Goal: Information Seeking & Learning: Learn about a topic

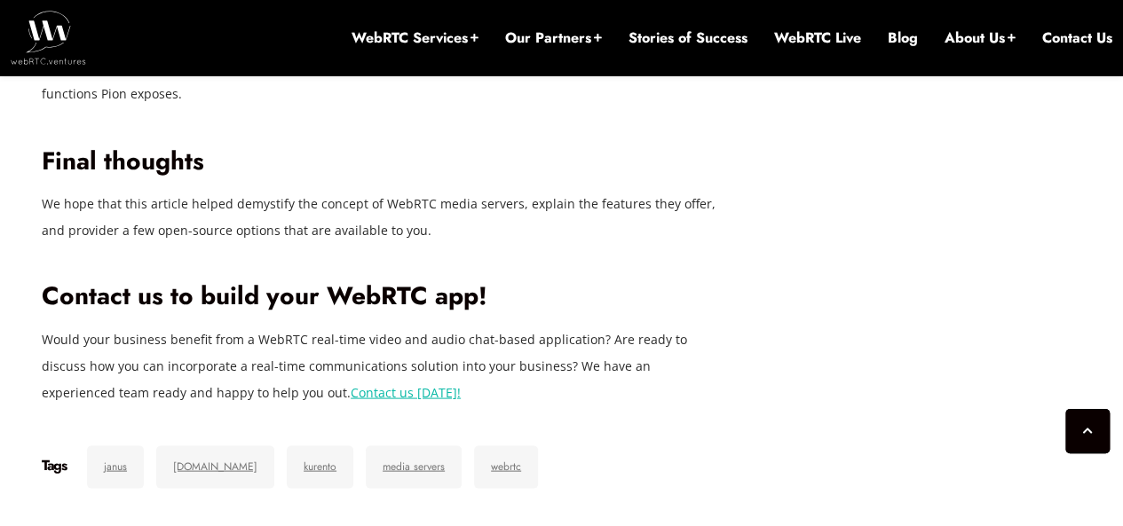
scroll to position [4961, 0]
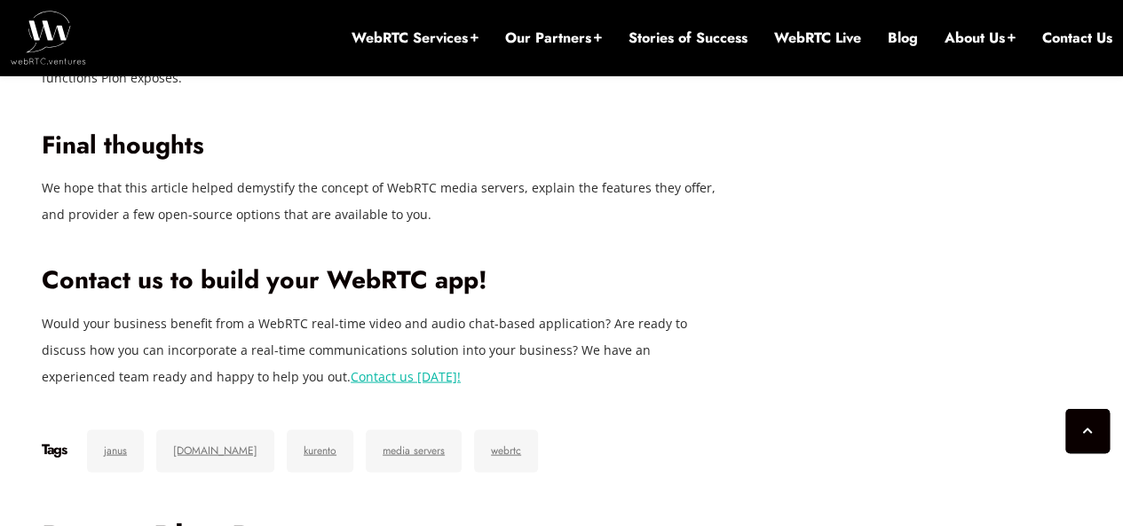
drag, startPoint x: 1128, startPoint y: 36, endPoint x: 1127, endPoint y: 386, distance: 349.7
click at [44, 36] on img at bounding box center [48, 37] width 75 height 53
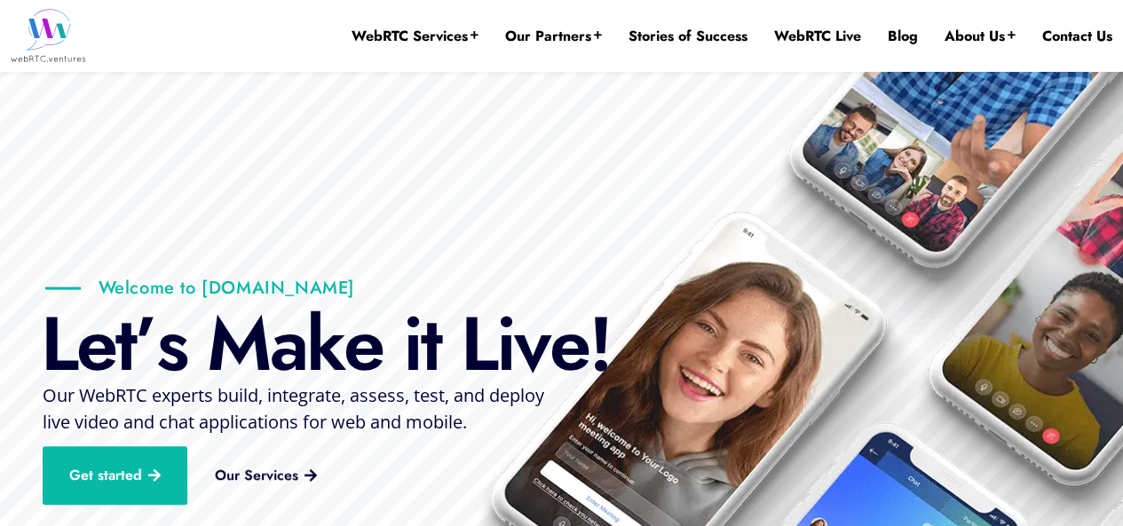
scroll to position [149, 0]
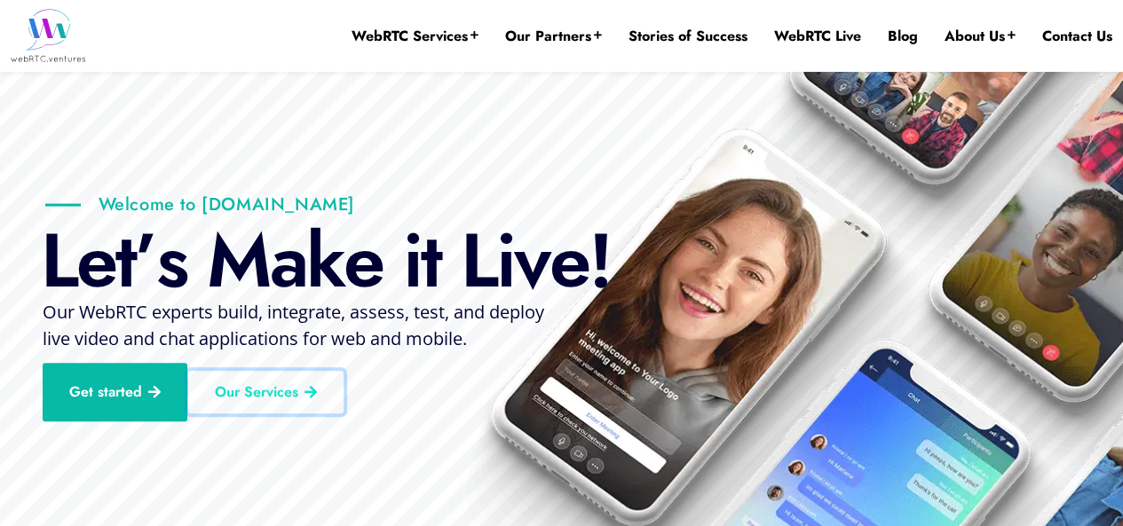
click at [250, 395] on link "Our Services" at bounding box center [265, 392] width 155 height 43
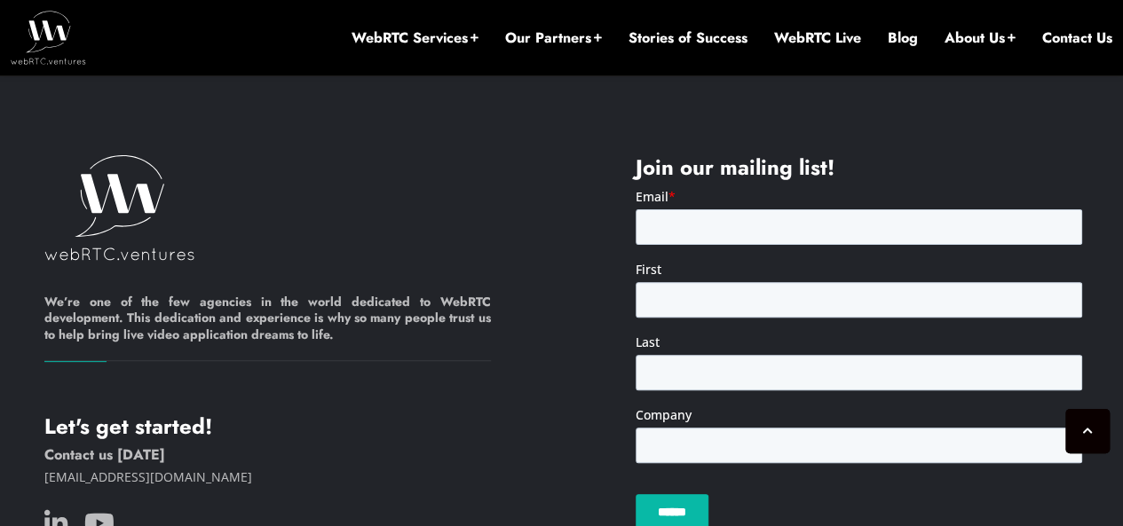
scroll to position [3502, 0]
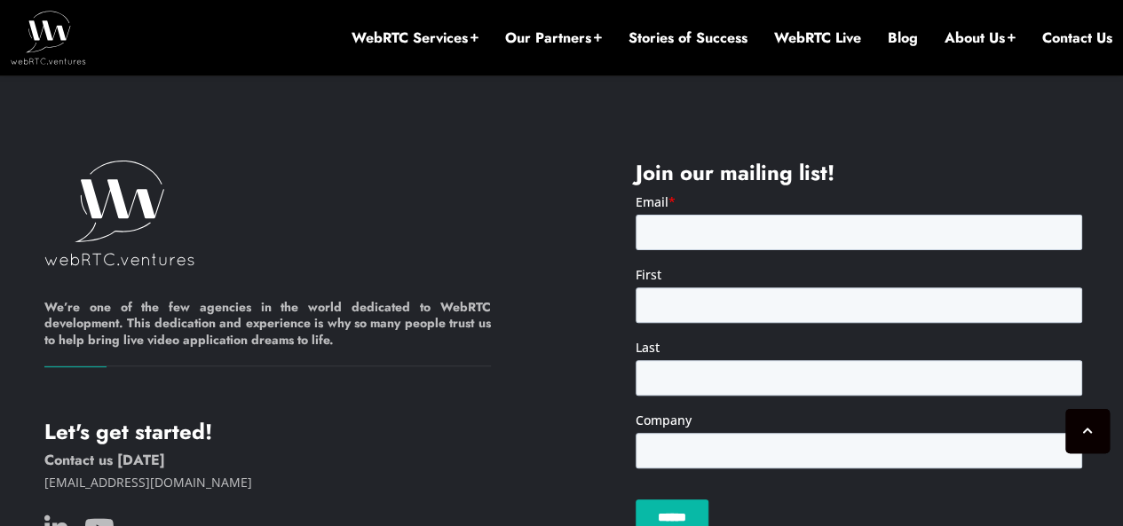
click at [685, 43] on link "Stories of Success" at bounding box center [687, 38] width 119 height 20
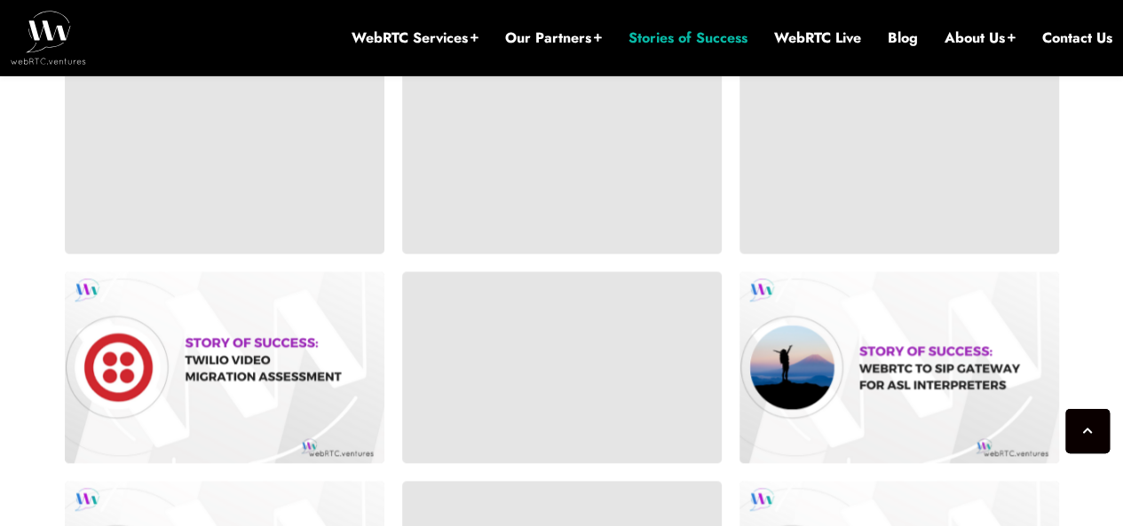
scroll to position [790, 0]
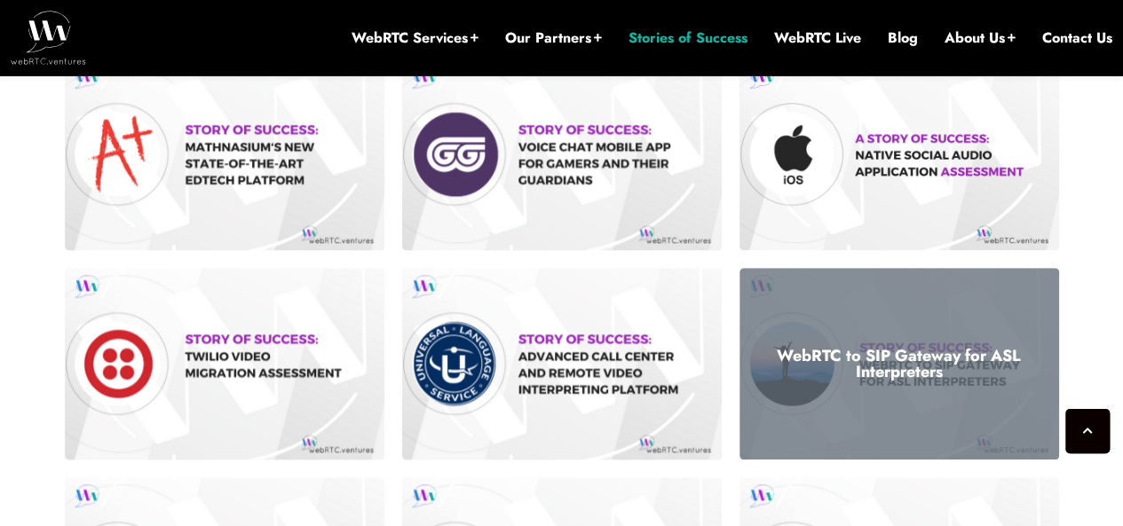
click at [947, 342] on div "WebRTC to SIP Gateway for ASL Interpreters" at bounding box center [898, 364] width 319 height 192
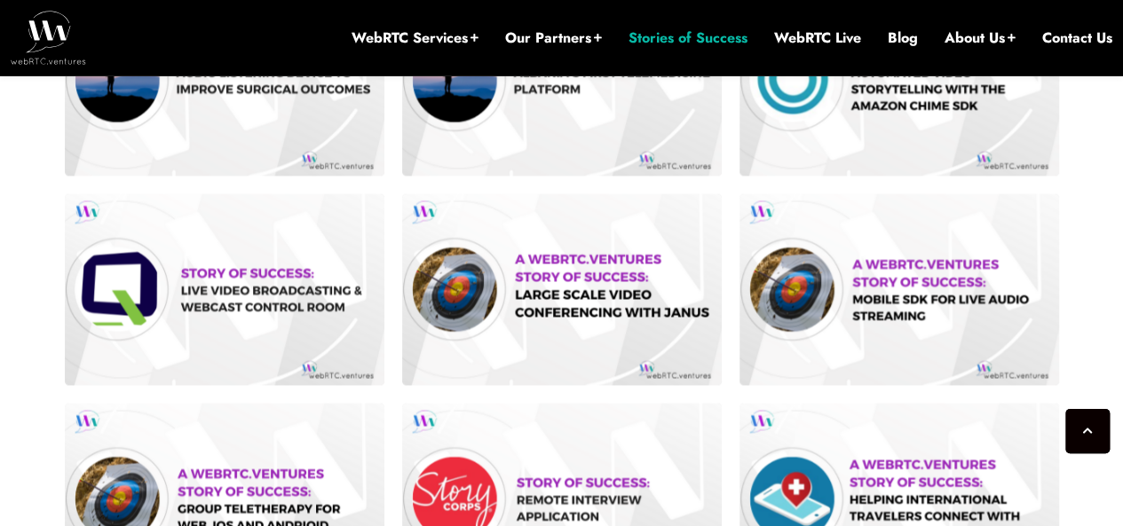
scroll to position [1523, 0]
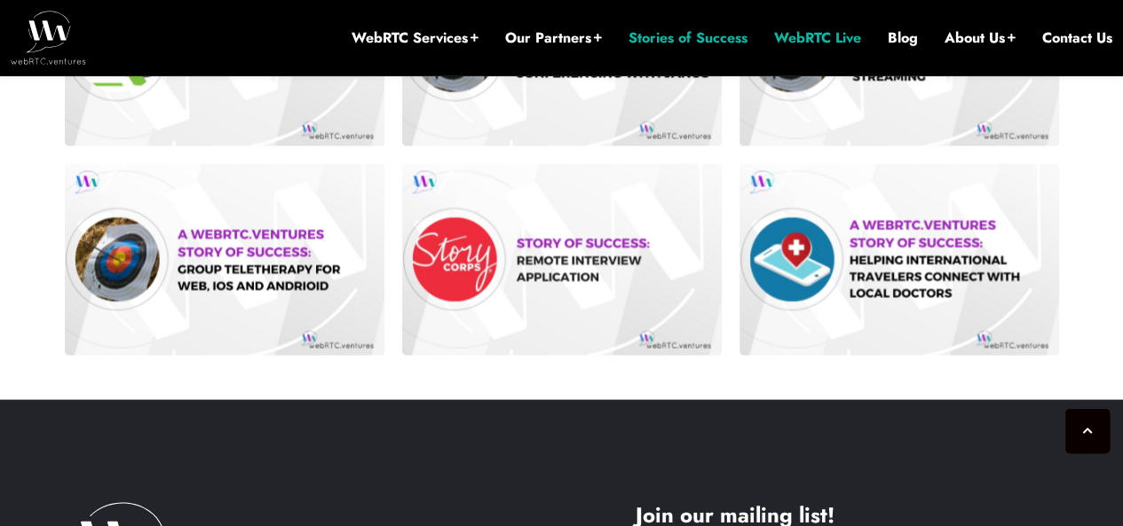
click at [826, 34] on link "WebRTC Live" at bounding box center [817, 38] width 87 height 20
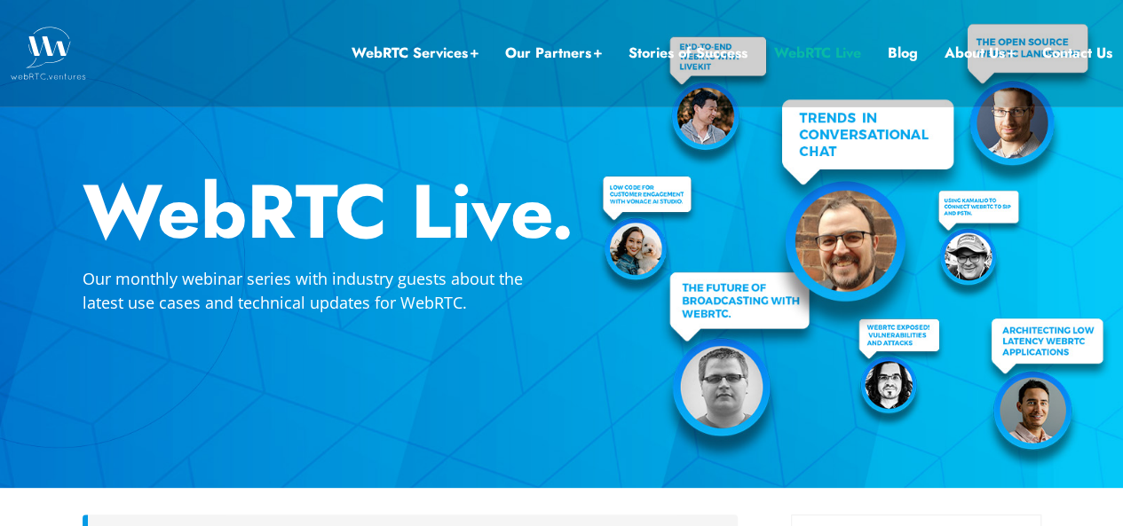
click at [791, 53] on link "WebRTC Live" at bounding box center [817, 53] width 87 height 23
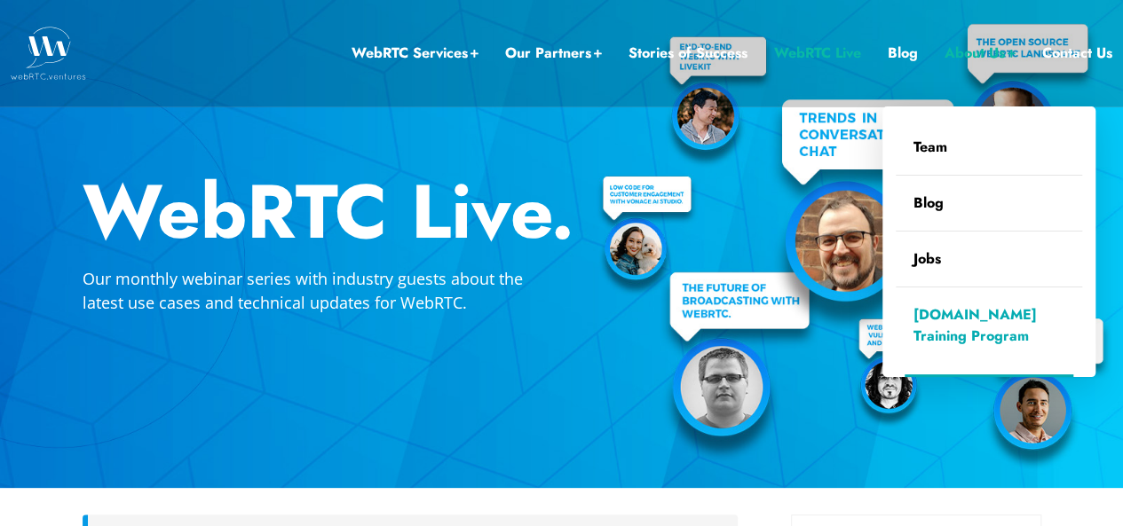
click at [961, 335] on link "[DOMAIN_NAME] Training Program" at bounding box center [988, 326] width 186 height 76
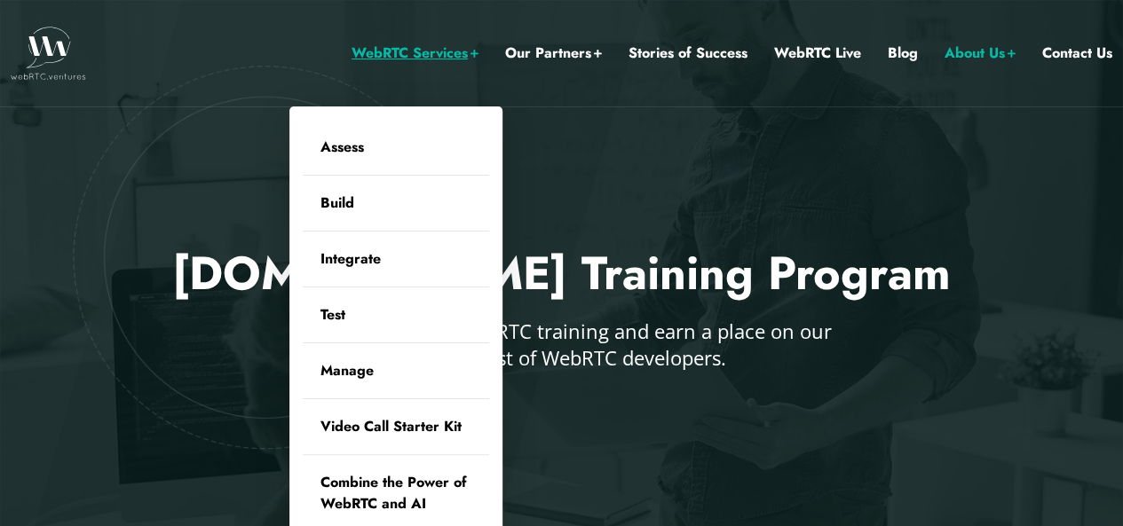
click at [433, 61] on link "WebRTC Services" at bounding box center [414, 53] width 127 height 23
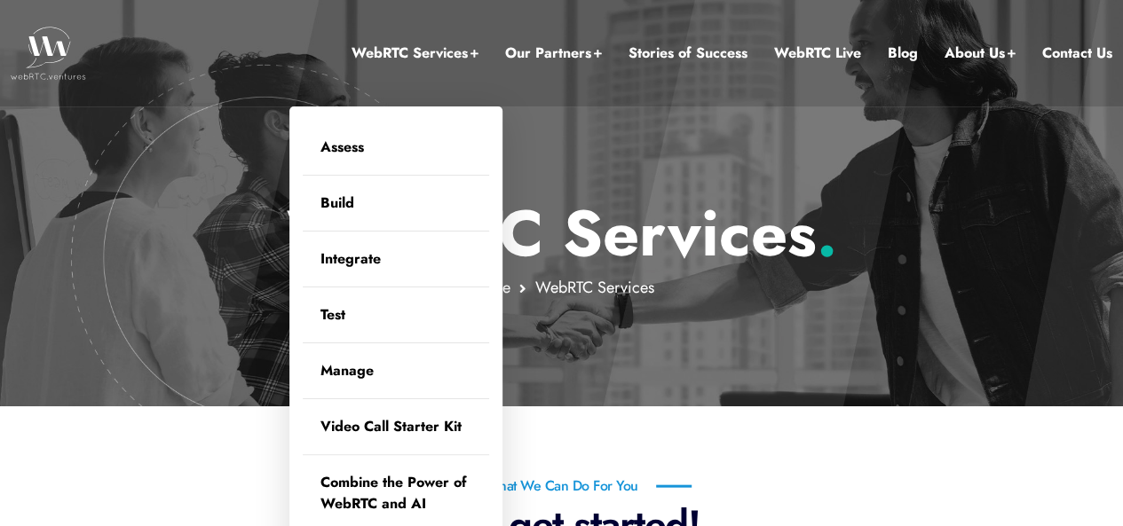
click at [435, 42] on link "WebRTC Services" at bounding box center [414, 53] width 127 height 23
click at [389, 257] on link "Integrate" at bounding box center [396, 259] width 186 height 55
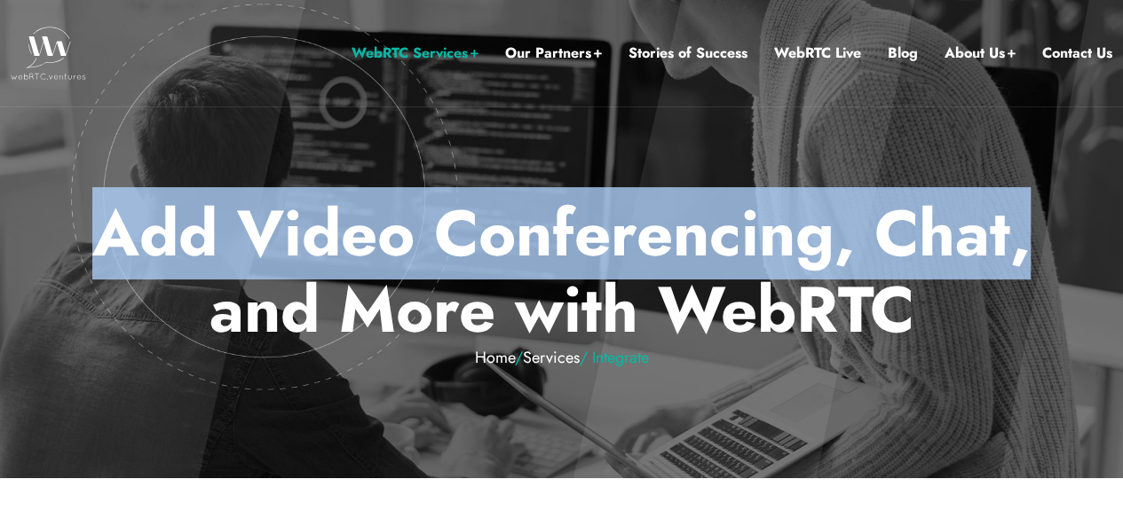
drag, startPoint x: 1118, startPoint y: 23, endPoint x: 1135, endPoint y: 68, distance: 48.3
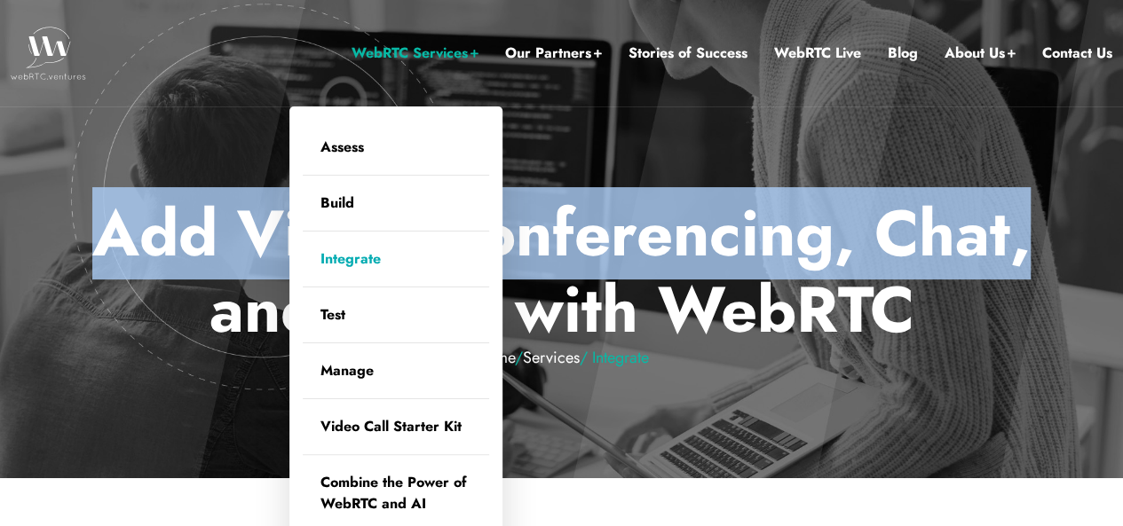
click at [370, 260] on link "Integrate" at bounding box center [396, 259] width 186 height 55
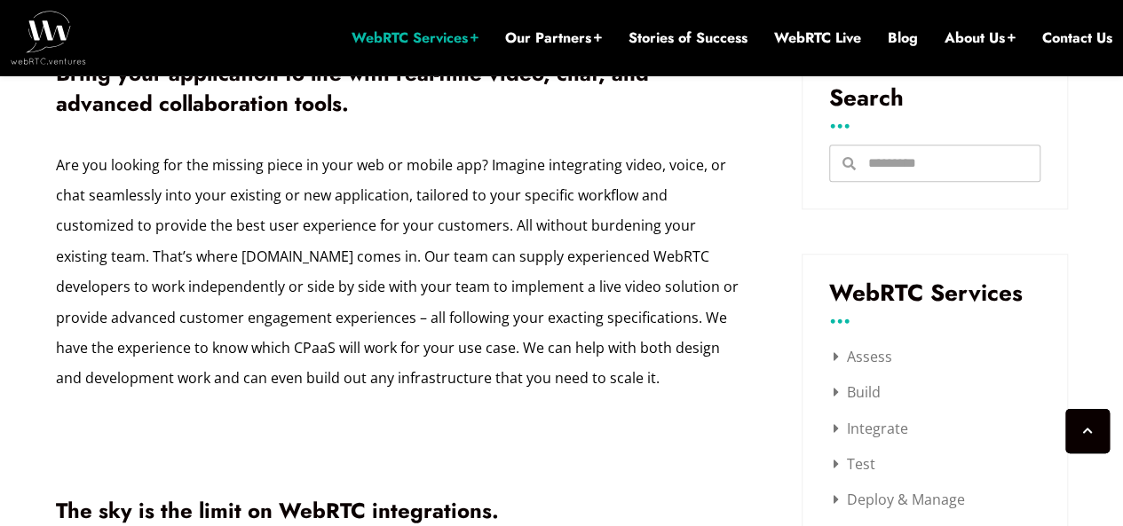
scroll to position [648, 0]
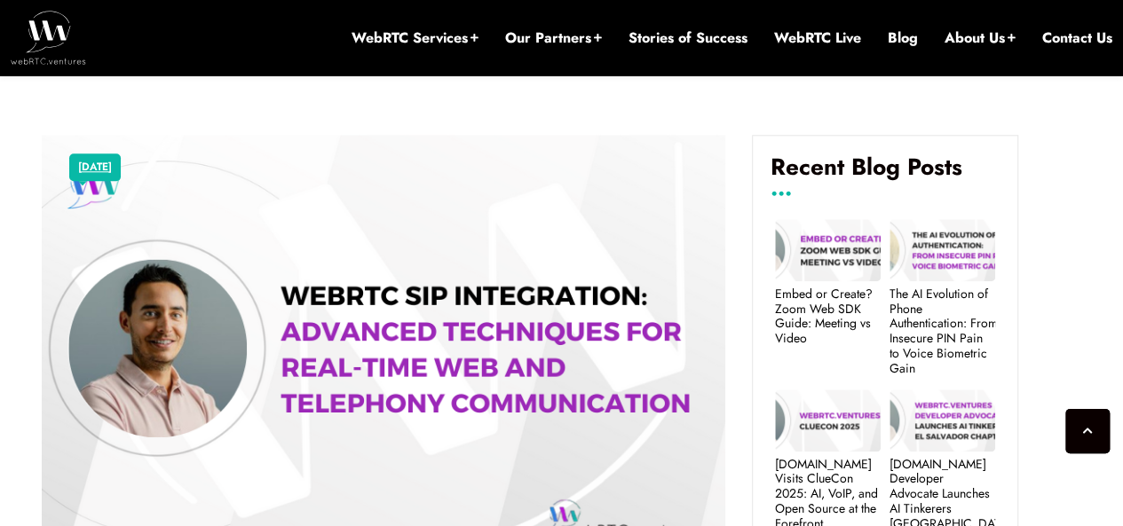
scroll to position [911, 0]
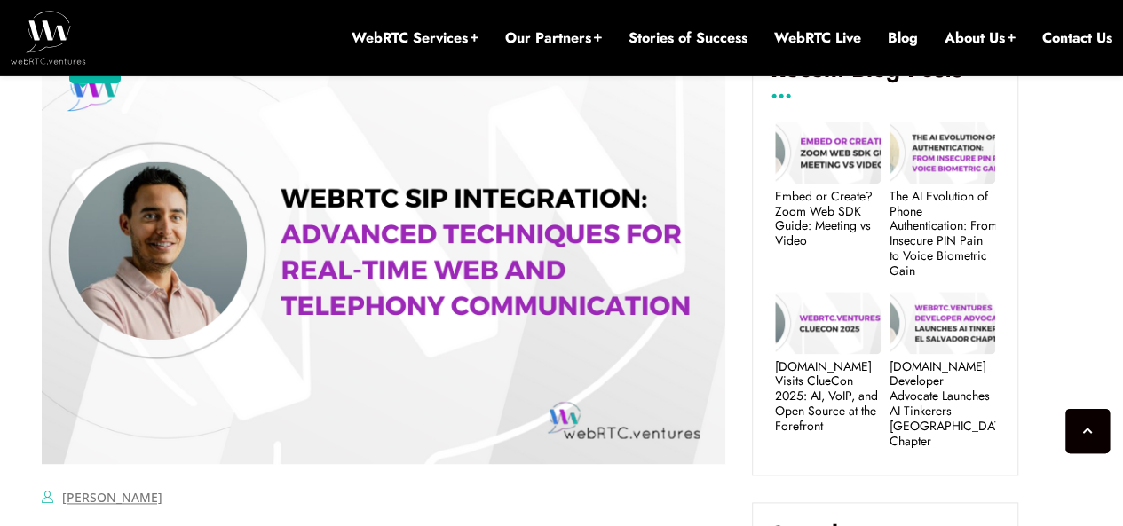
click at [229, 235] on img at bounding box center [383, 250] width 683 height 427
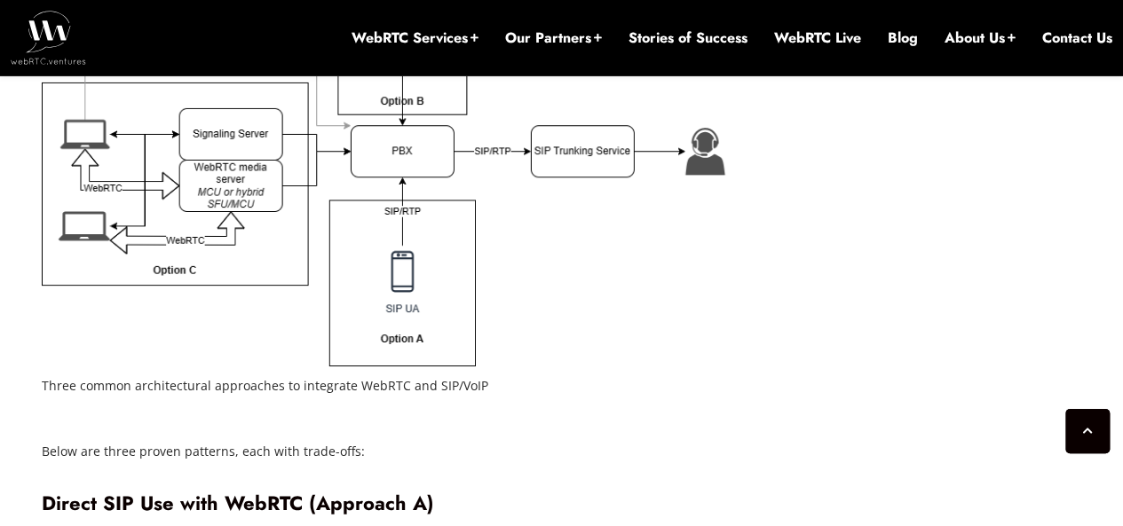
scroll to position [3057, 0]
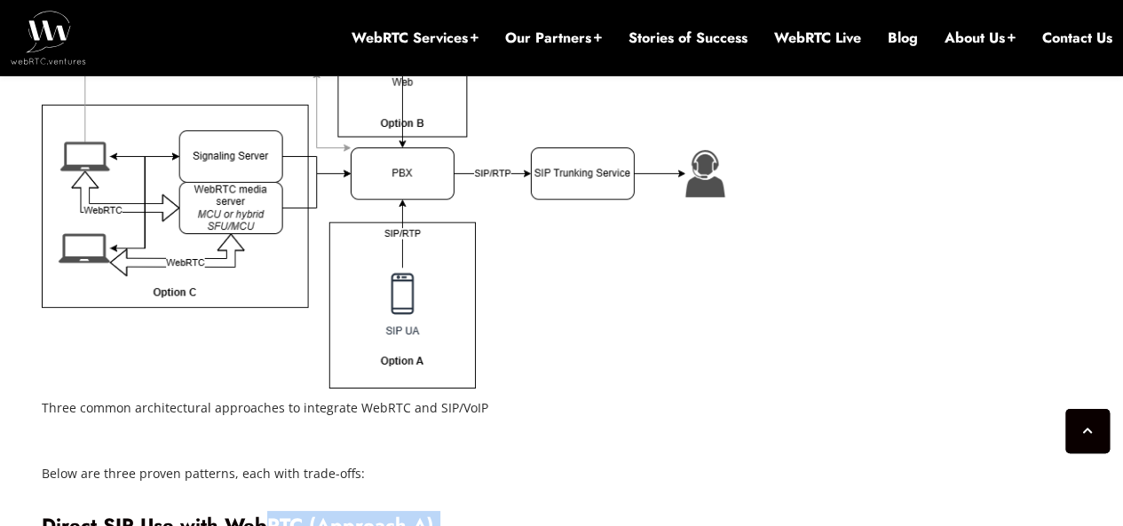
drag, startPoint x: 257, startPoint y: 460, endPoint x: 339, endPoint y: 510, distance: 96.0
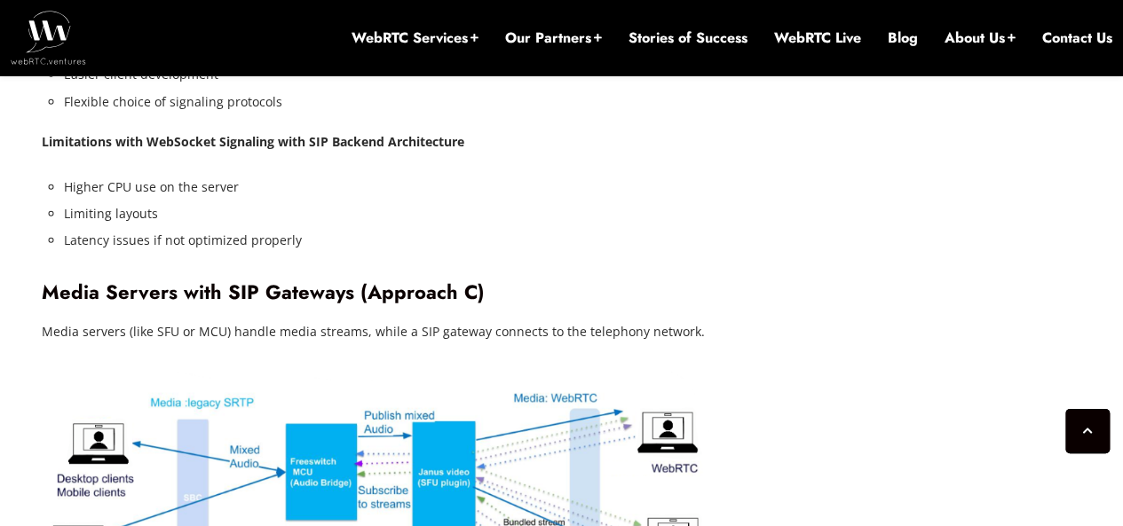
scroll to position [4217, 0]
